Goal: Navigation & Orientation: Find specific page/section

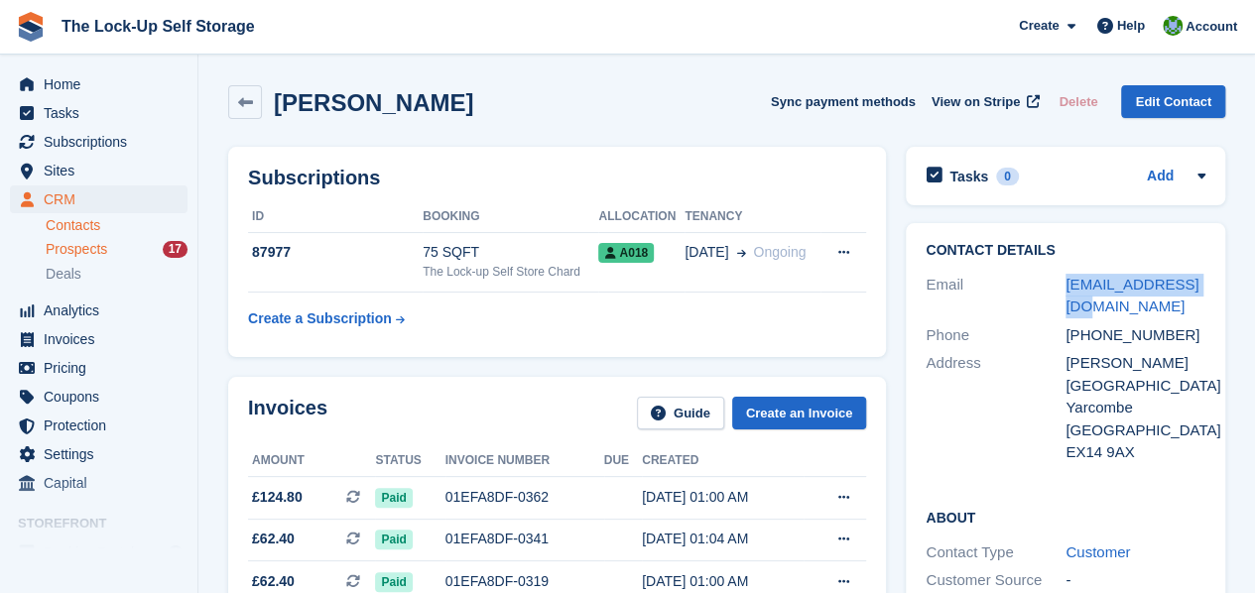
click at [115, 249] on div "Prospects 17" at bounding box center [117, 249] width 142 height 19
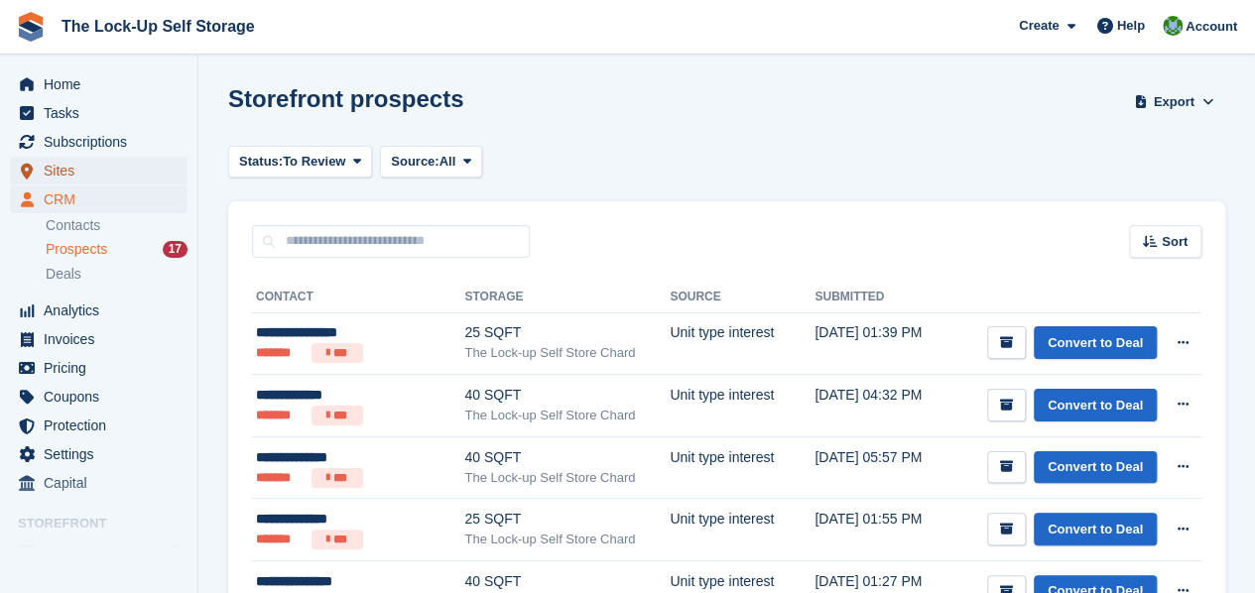
click at [88, 166] on span "Sites" at bounding box center [103, 171] width 119 height 28
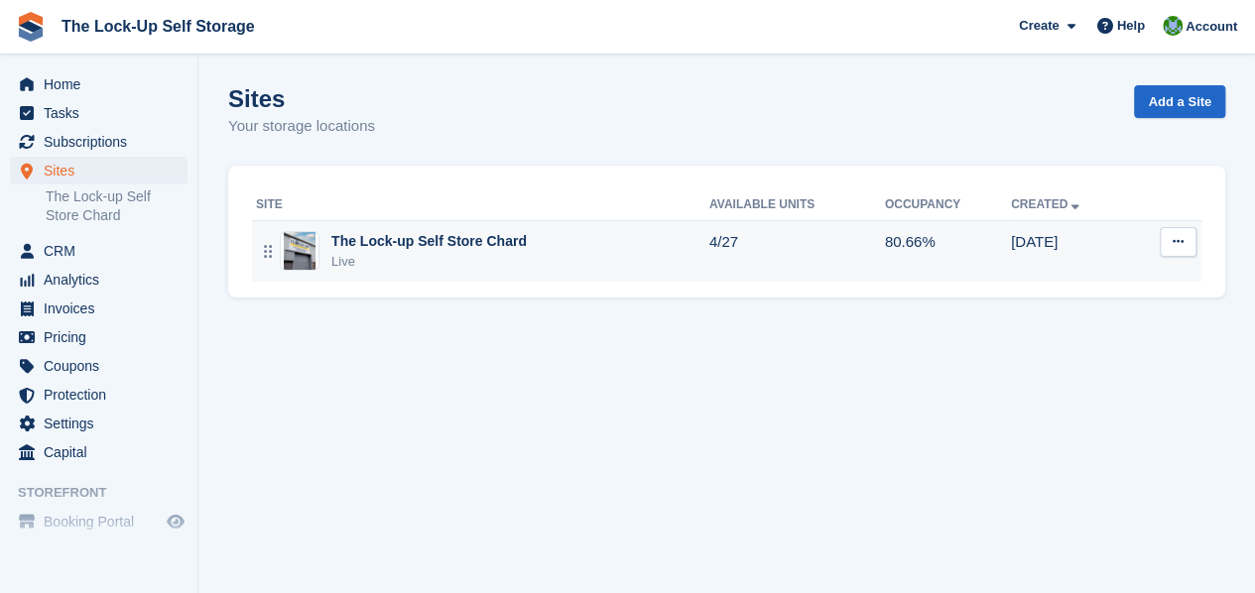
click at [510, 251] on div "The Lock-up Self Store Chard" at bounding box center [428, 241] width 195 height 21
